Goal: Feedback & Contribution: Leave review/rating

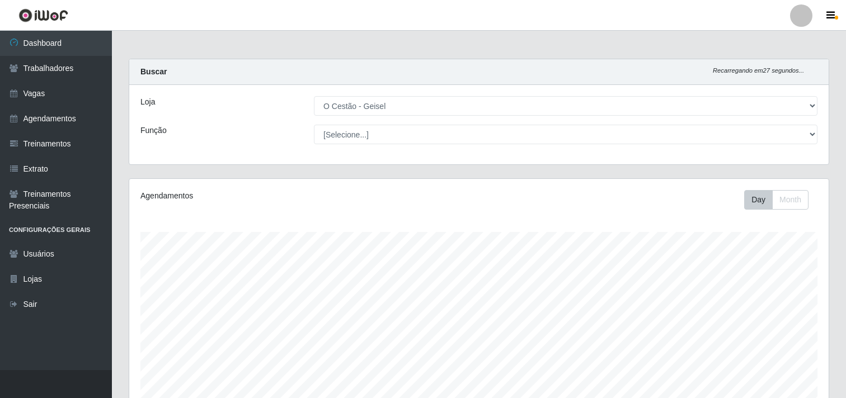
select select "224"
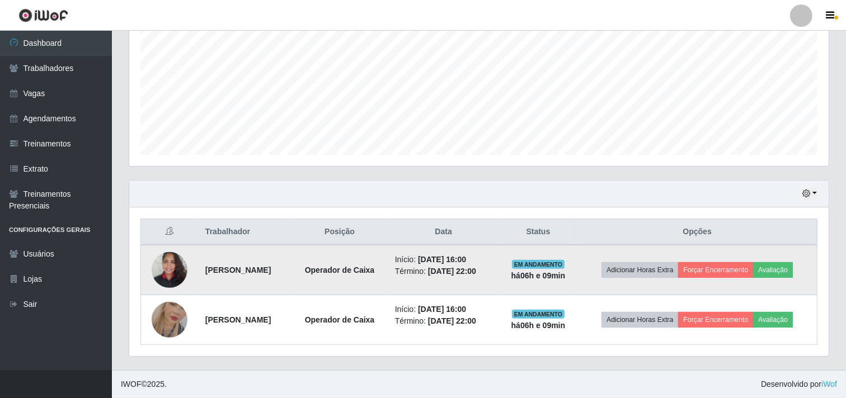
scroll to position [232, 700]
click at [777, 269] on button "Avaliação" at bounding box center [773, 270] width 40 height 16
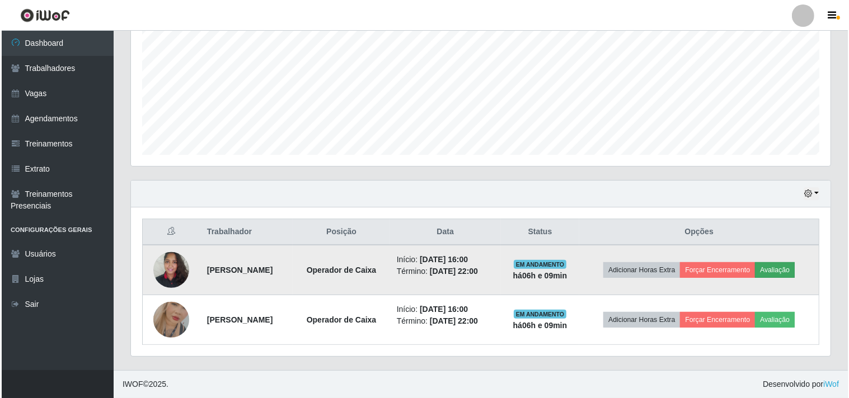
scroll to position [232, 692]
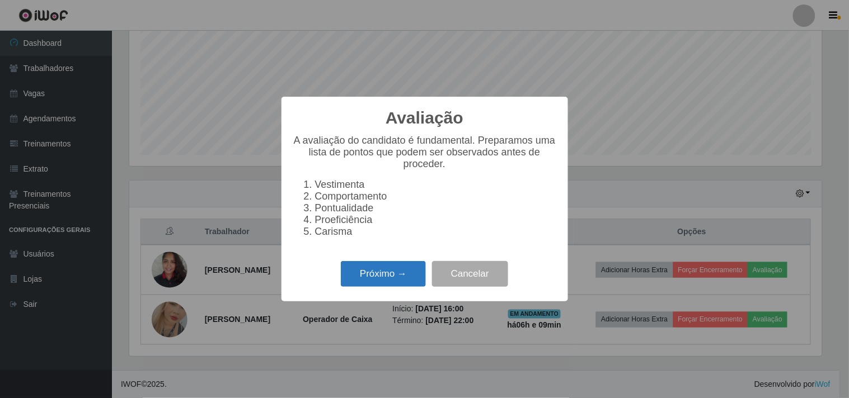
click at [378, 278] on button "Próximo →" at bounding box center [383, 274] width 85 height 26
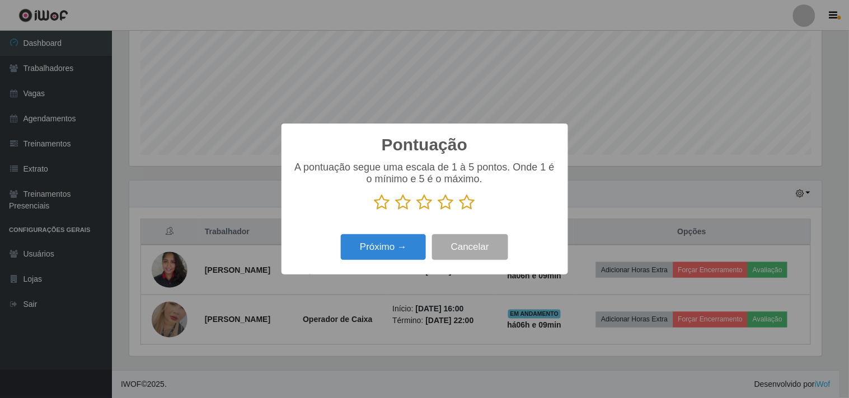
click at [462, 206] on icon at bounding box center [467, 202] width 16 height 17
click at [459, 211] on input "radio" at bounding box center [459, 211] width 0 height 0
click at [375, 253] on button "Próximo →" at bounding box center [383, 248] width 85 height 26
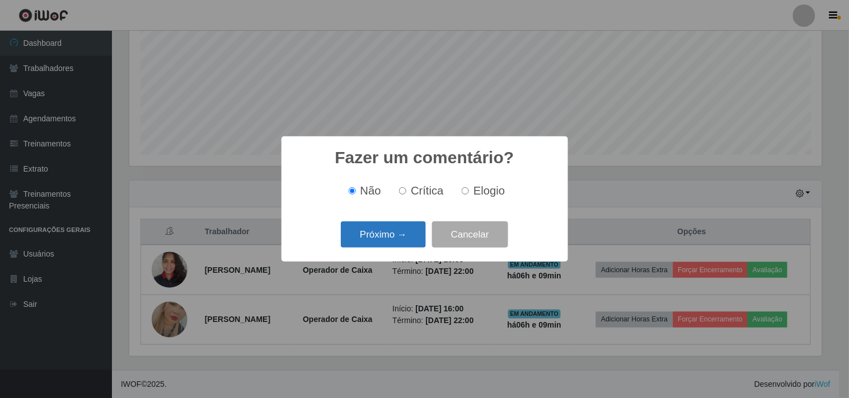
click at [377, 230] on button "Próximo →" at bounding box center [383, 235] width 85 height 26
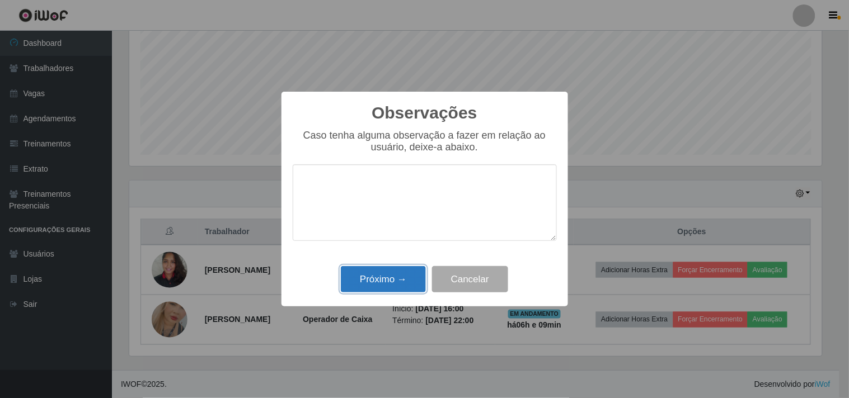
click at [393, 279] on button "Próximo →" at bounding box center [383, 279] width 85 height 26
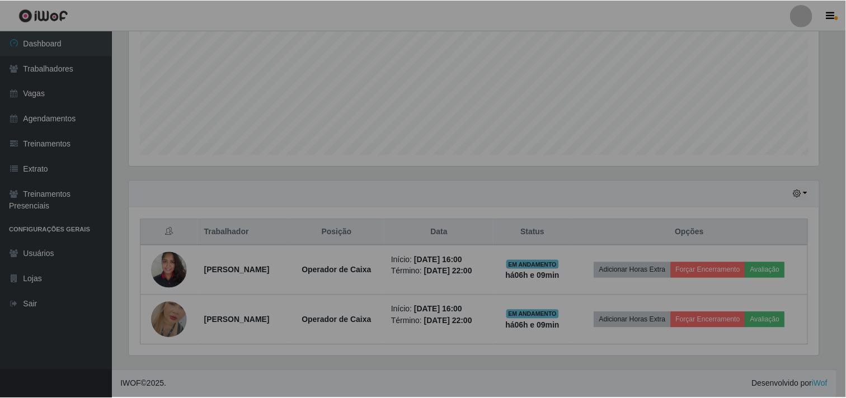
scroll to position [232, 700]
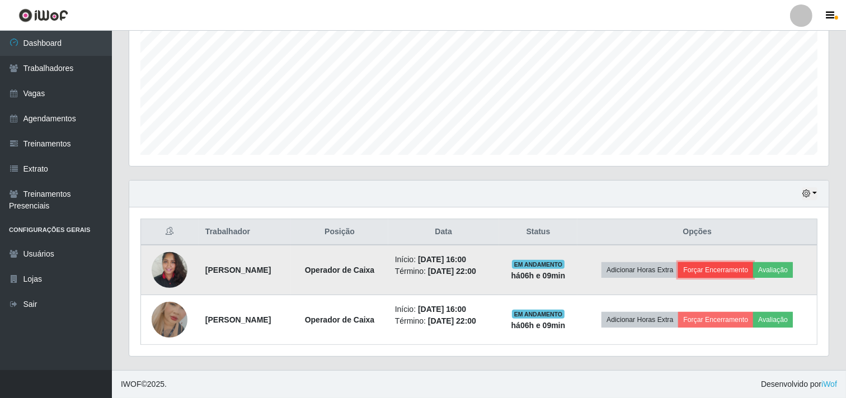
click at [728, 264] on button "Forçar Encerramento" at bounding box center [715, 270] width 75 height 16
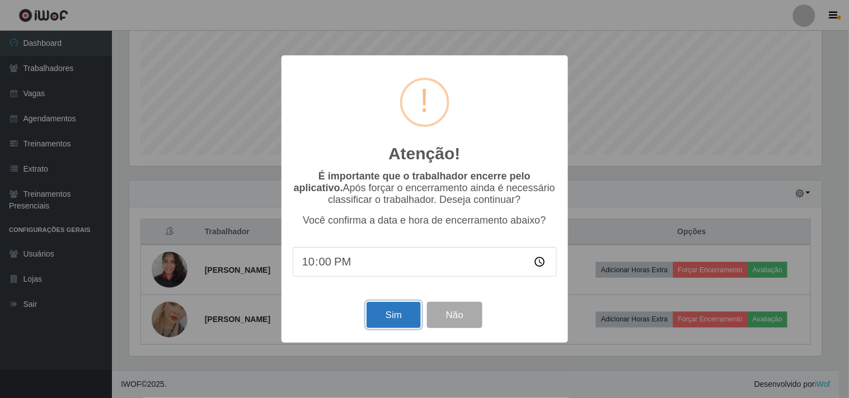
click at [383, 321] on button "Sim" at bounding box center [394, 315] width 54 height 26
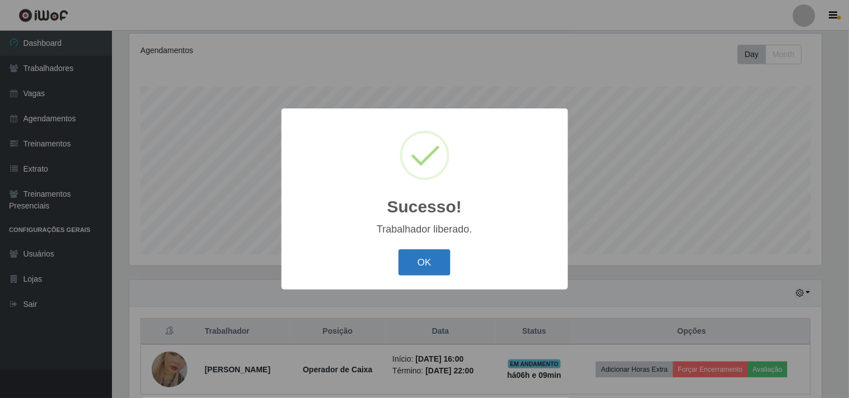
click at [435, 267] on button "OK" at bounding box center [424, 263] width 52 height 26
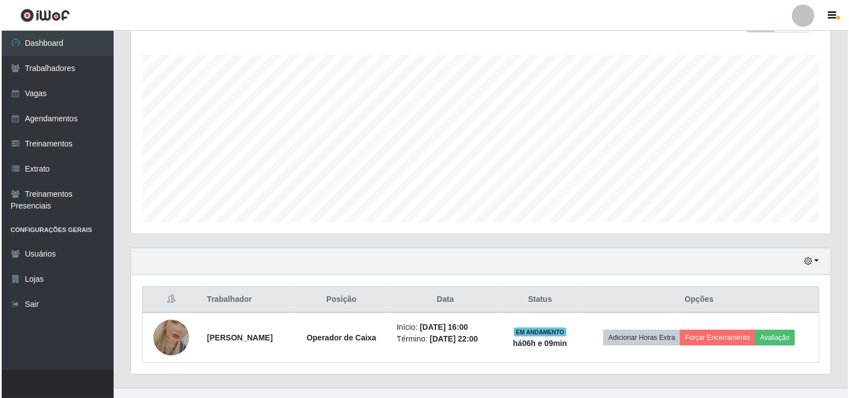
scroll to position [195, 0]
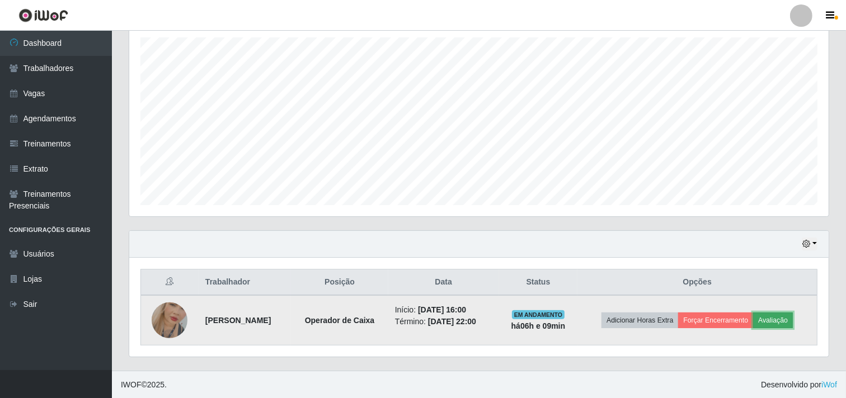
click at [779, 317] on button "Avaliação" at bounding box center [773, 321] width 40 height 16
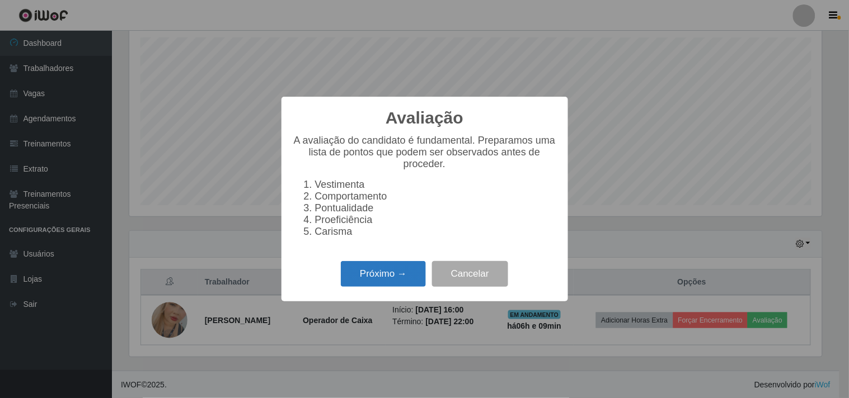
click at [400, 278] on button "Próximo →" at bounding box center [383, 274] width 85 height 26
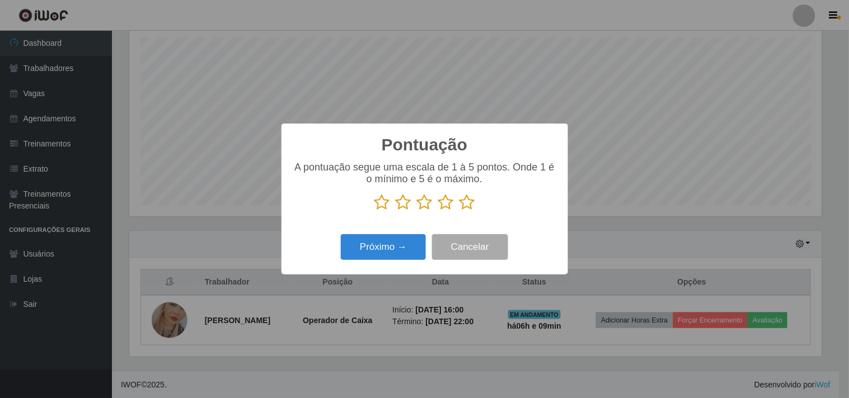
scroll to position [559445, 558984]
click at [467, 208] on icon at bounding box center [467, 202] width 16 height 17
click at [459, 211] on input "radio" at bounding box center [459, 211] width 0 height 0
click at [382, 254] on button "Próximo →" at bounding box center [383, 248] width 85 height 26
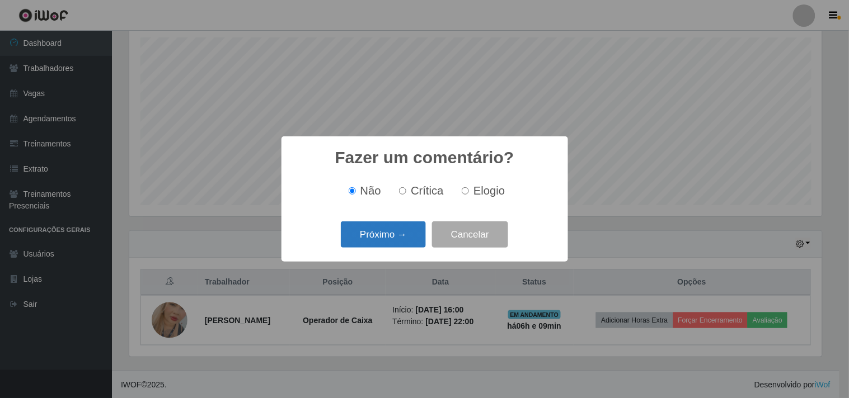
click at [382, 236] on button "Próximo →" at bounding box center [383, 235] width 85 height 26
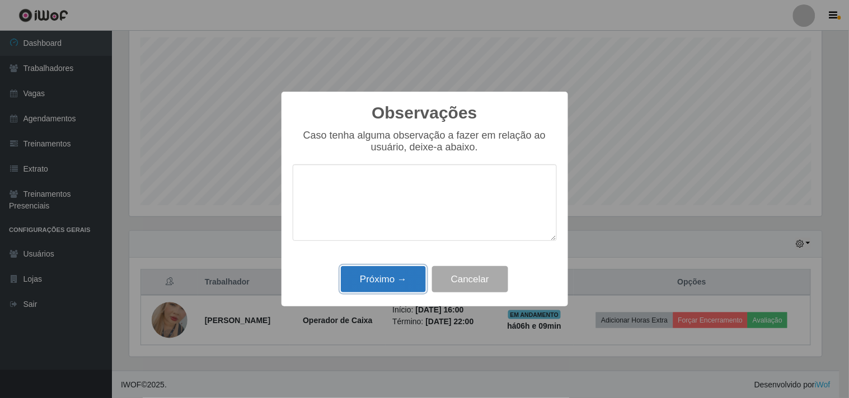
click at [378, 278] on button "Próximo →" at bounding box center [383, 279] width 85 height 26
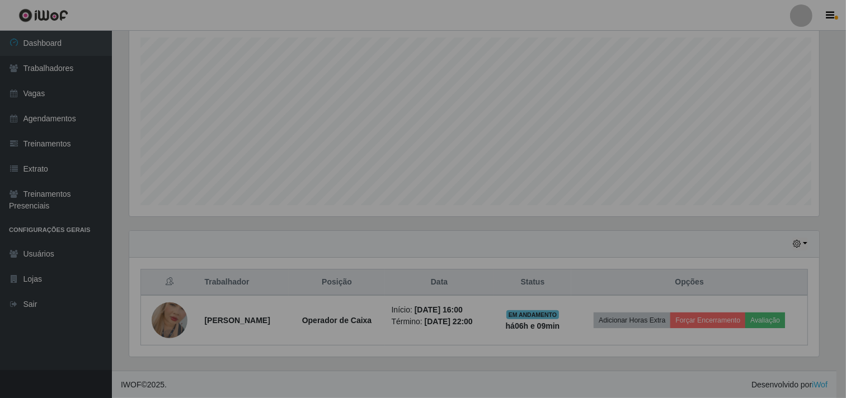
scroll to position [232, 700]
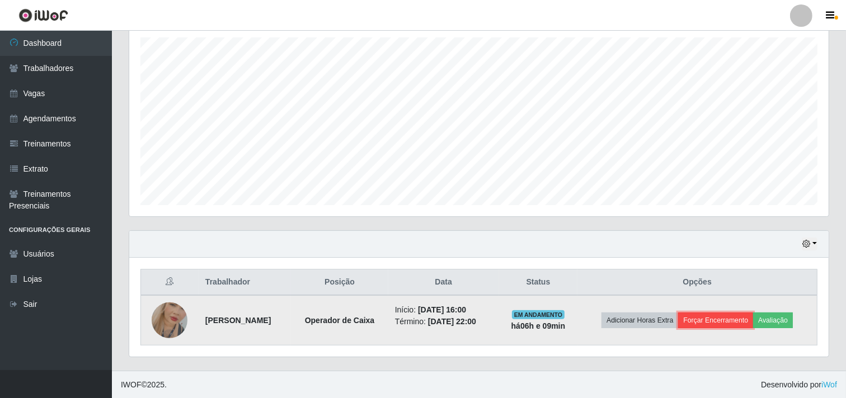
click at [742, 319] on button "Forçar Encerramento" at bounding box center [715, 321] width 75 height 16
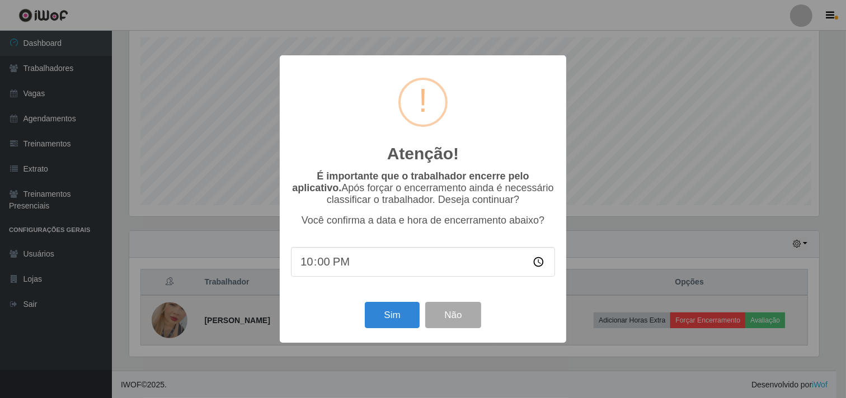
scroll to position [232, 692]
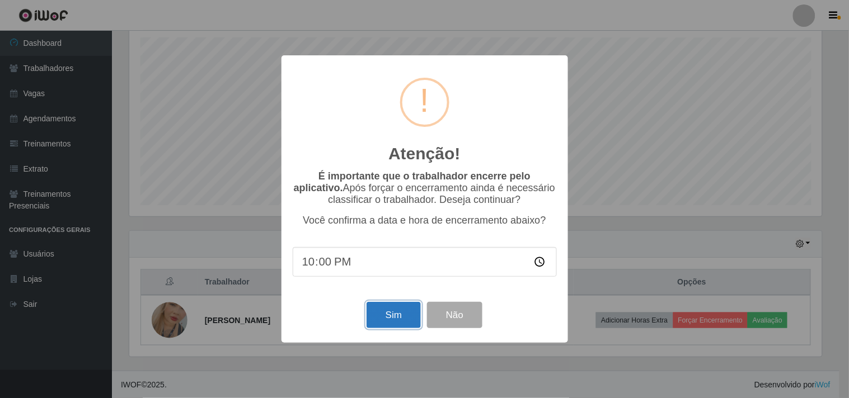
click at [389, 316] on button "Sim" at bounding box center [394, 315] width 54 height 26
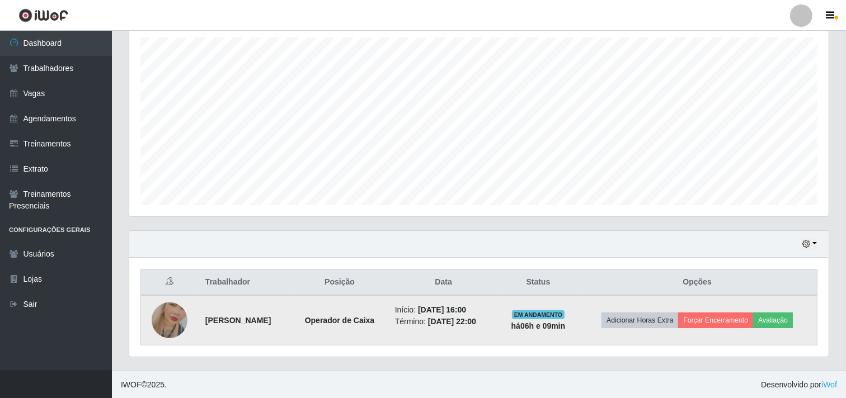
scroll to position [0, 0]
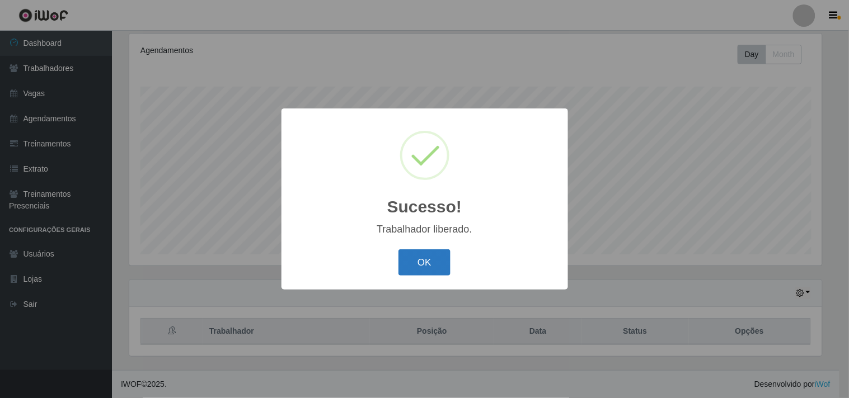
click at [418, 266] on button "OK" at bounding box center [424, 263] width 52 height 26
